Goal: Check status: Check status

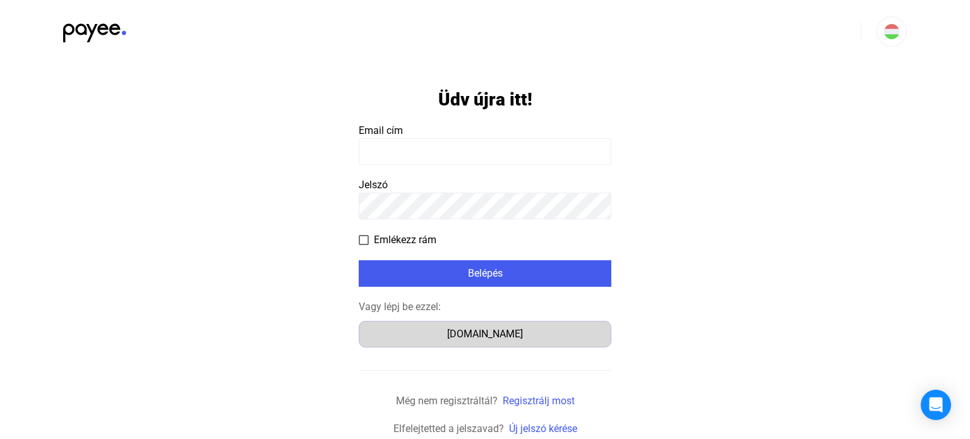
click at [513, 338] on div "Számlázz.hu" at bounding box center [485, 333] width 244 height 15
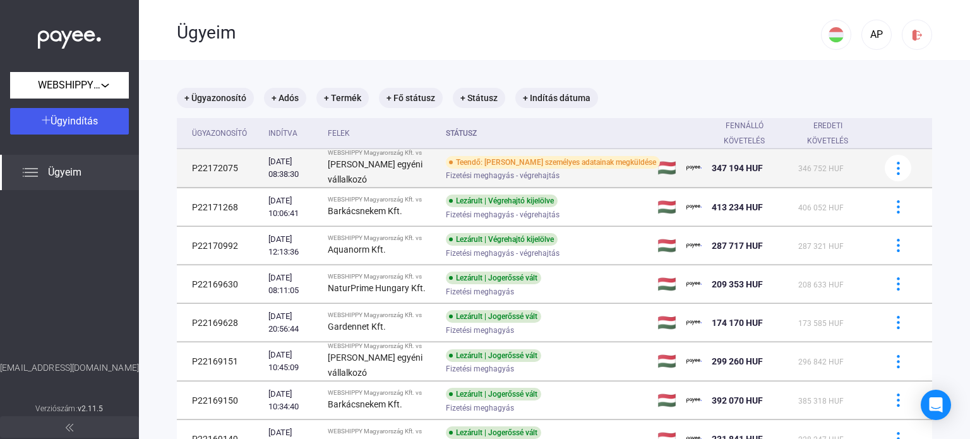
click at [229, 174] on td "P22172075" at bounding box center [220, 168] width 87 height 39
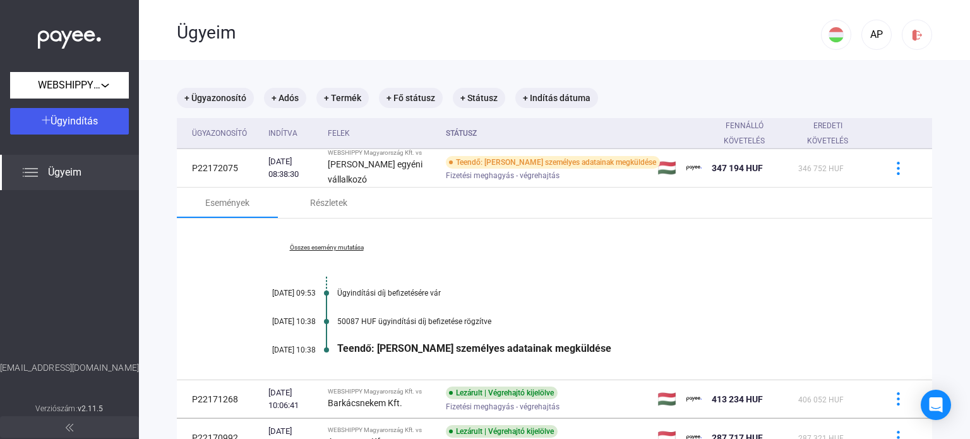
click at [329, 251] on link "Összes esemény mutatása" at bounding box center [326, 248] width 173 height 8
